Goal: Task Accomplishment & Management: Use online tool/utility

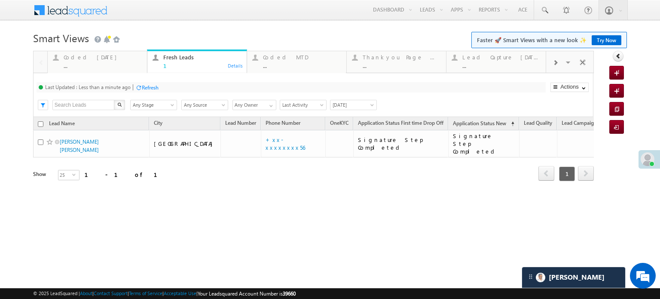
click at [603, 41] on link "Try Now" at bounding box center [607, 40] width 30 height 10
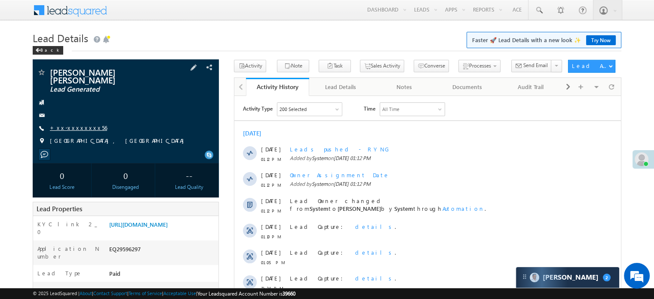
click at [73, 124] on link "+xx-xxxxxxxx56" at bounding box center [78, 127] width 57 height 7
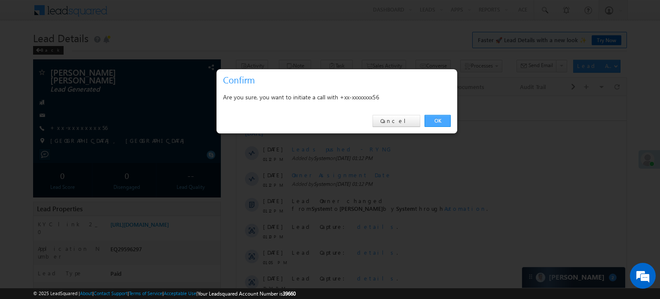
click at [430, 118] on link "OK" at bounding box center [438, 121] width 26 height 12
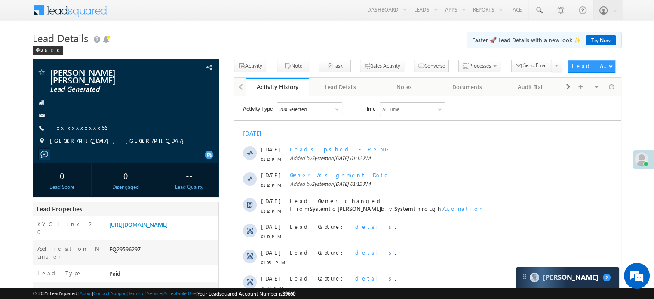
scroll to position [86, 0]
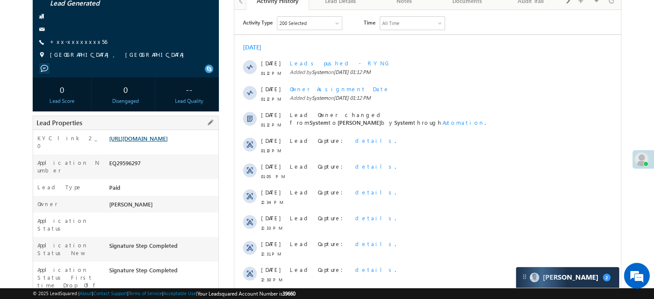
click at [141, 142] on link "[URL][DOMAIN_NAME]" at bounding box center [138, 138] width 58 height 7
